Goal: Information Seeking & Learning: Learn about a topic

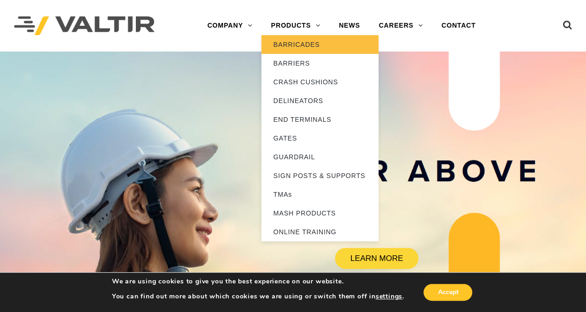
click at [290, 42] on link "BARRICADES" at bounding box center [319, 44] width 117 height 19
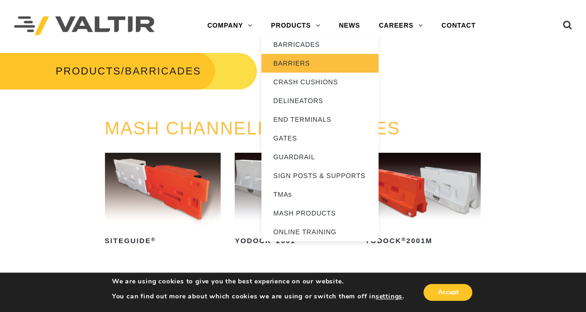
click at [291, 66] on link "BARRIERS" at bounding box center [319, 63] width 117 height 19
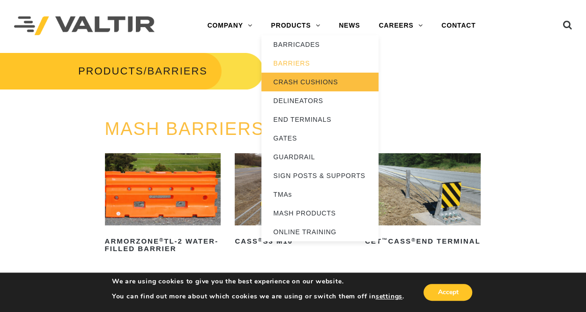
click at [292, 79] on link "CRASH CUSHIONS" at bounding box center [319, 82] width 117 height 19
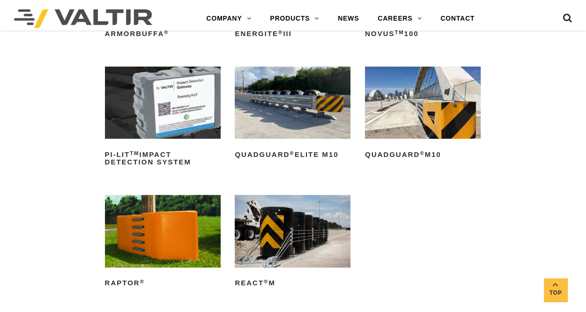
scroll to position [207, 0]
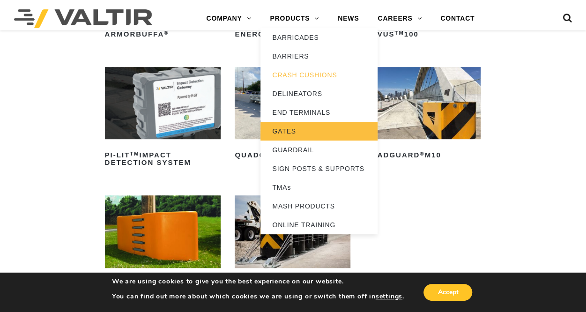
click at [288, 134] on link "GATES" at bounding box center [318, 131] width 117 height 19
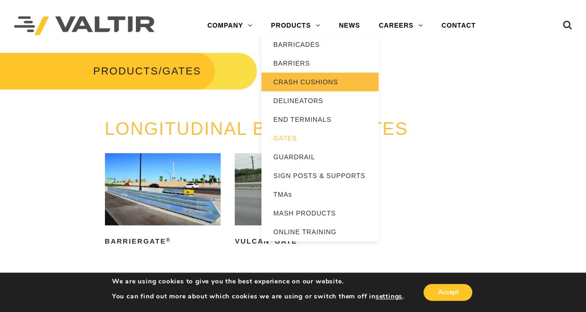
click at [300, 81] on link "CRASH CUSHIONS" at bounding box center [319, 82] width 117 height 19
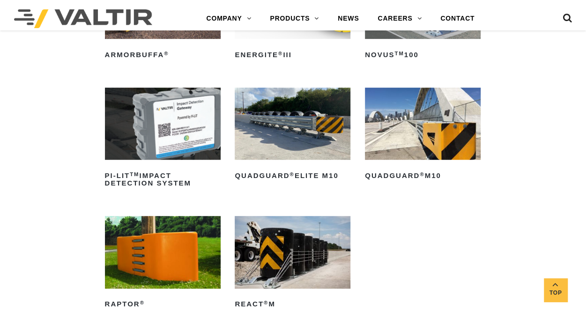
scroll to position [186, 0]
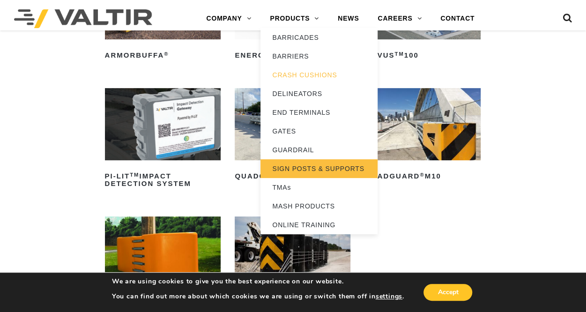
click at [298, 169] on link "SIGN POSTS & SUPPORTS" at bounding box center [318, 168] width 117 height 19
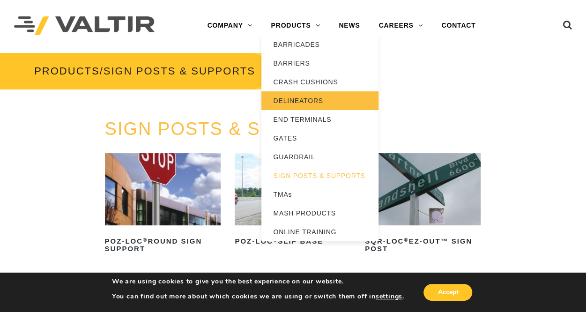
click at [302, 97] on link "DELINEATORS" at bounding box center [319, 100] width 117 height 19
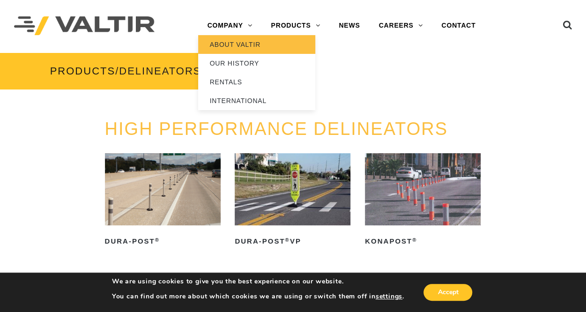
click at [231, 47] on link "ABOUT VALTIR" at bounding box center [256, 44] width 117 height 19
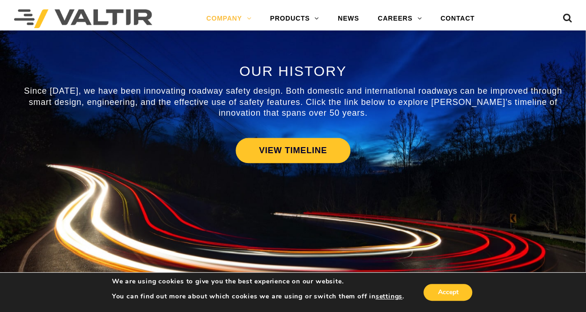
scroll to position [630, 0]
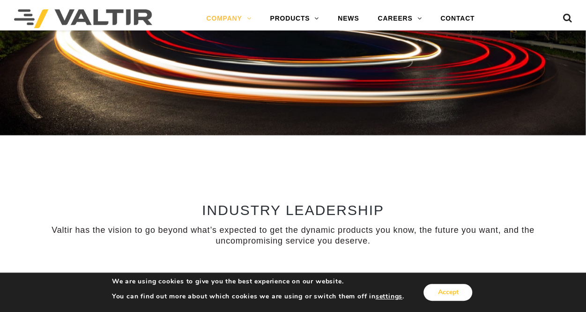
click at [453, 290] on button "Accept" at bounding box center [447, 292] width 49 height 17
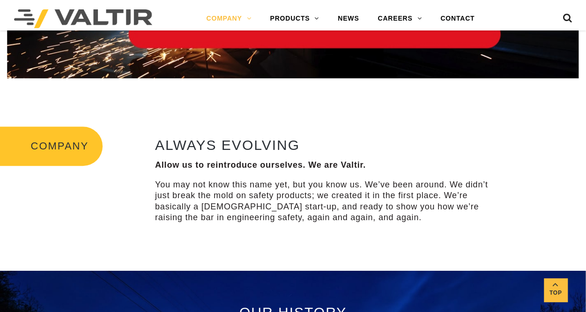
scroll to position [183, 0]
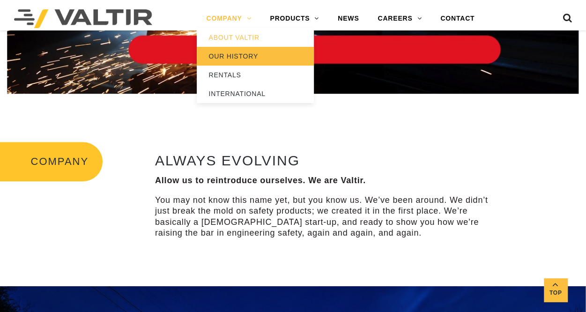
click at [236, 58] on link "OUR HISTORY" at bounding box center [255, 56] width 117 height 19
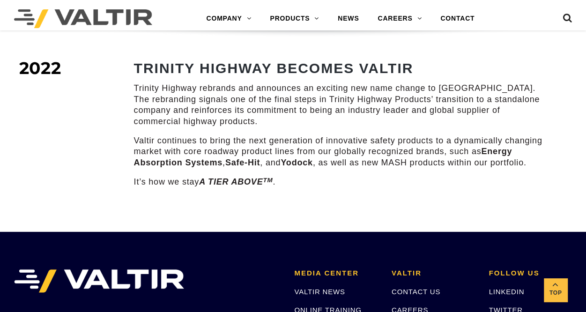
scroll to position [1346, 0]
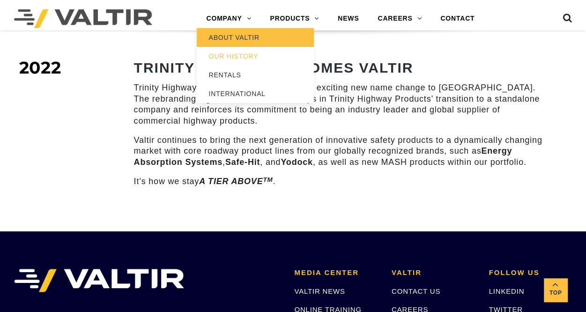
click at [225, 36] on link "ABOUT VALTIR" at bounding box center [255, 37] width 117 height 19
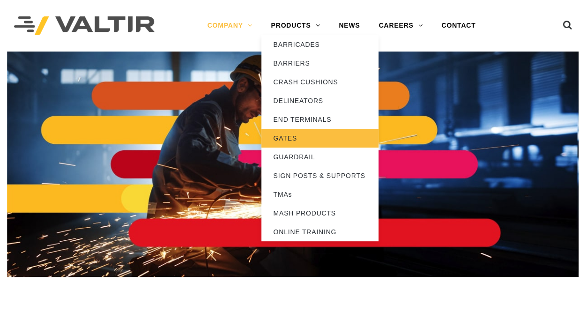
click at [288, 135] on link "GATES" at bounding box center [319, 138] width 117 height 19
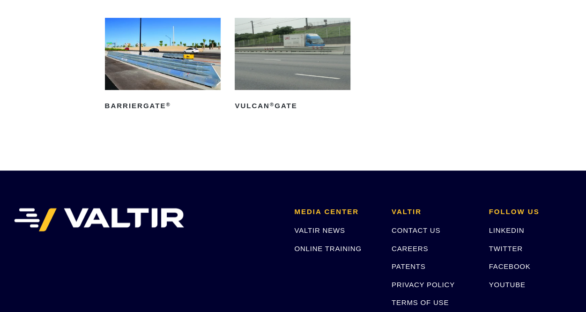
scroll to position [135, 0]
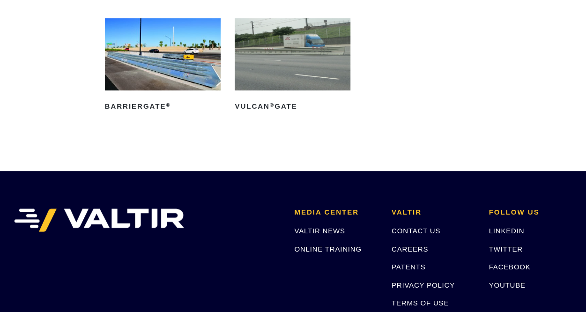
click at [292, 70] on img at bounding box center [293, 54] width 116 height 73
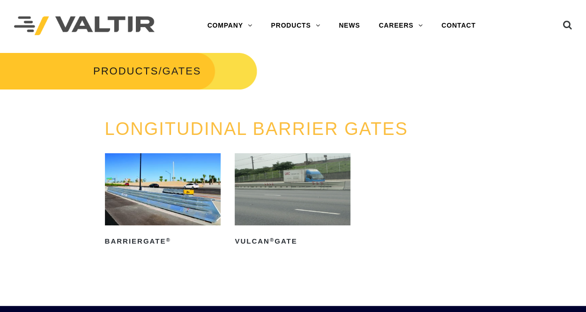
click at [126, 31] on img at bounding box center [84, 25] width 141 height 19
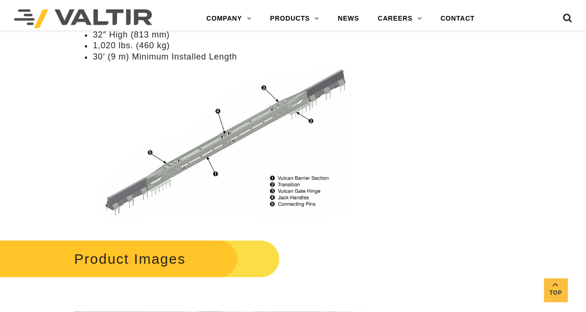
scroll to position [693, 0]
